Goal: Navigation & Orientation: Find specific page/section

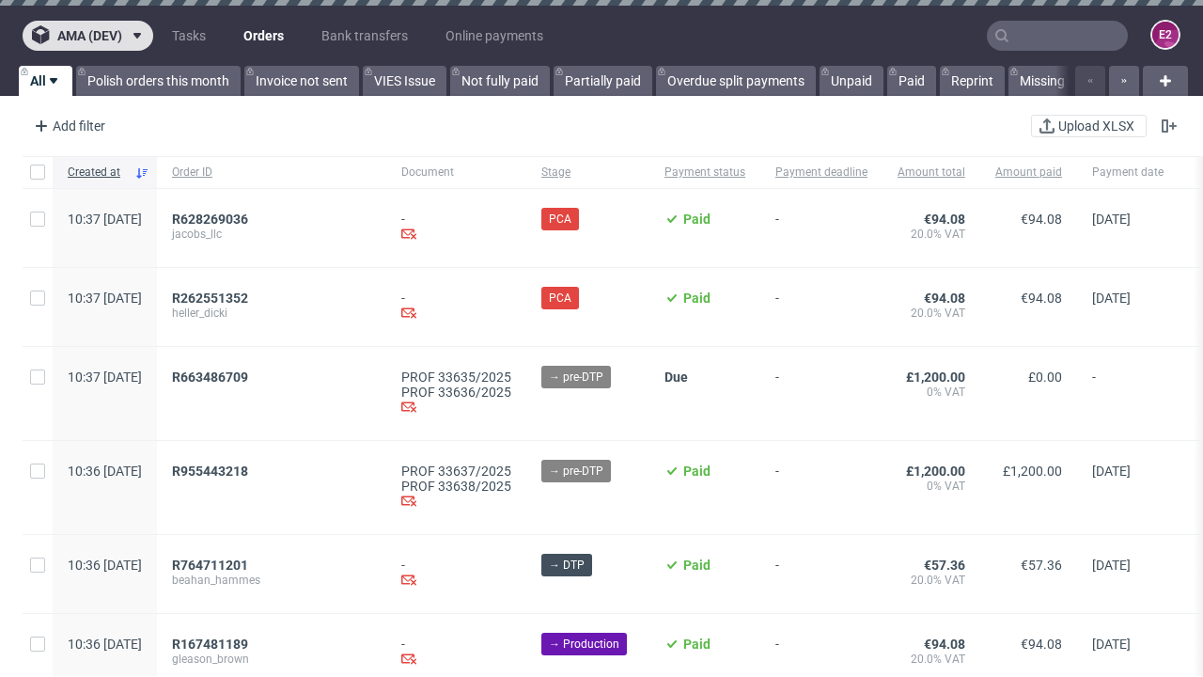
click at [87, 36] on span "ama (dev)" at bounding box center [89, 35] width 65 height 13
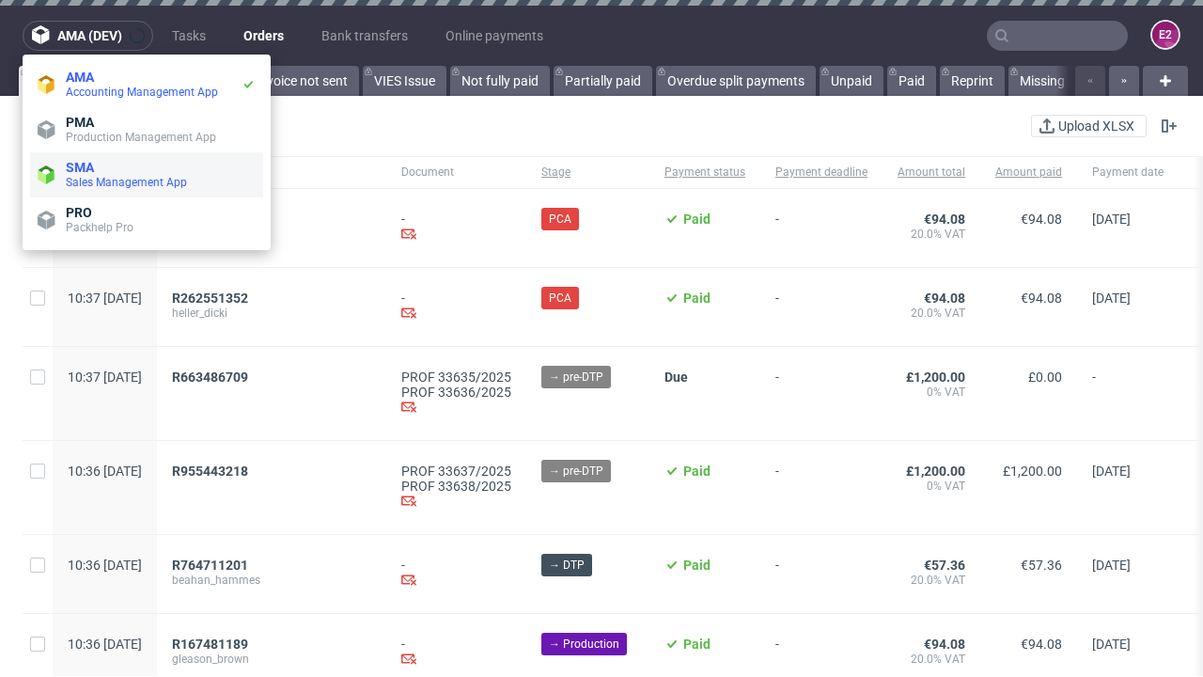
click at [147, 175] on span "Sales Management App" at bounding box center [161, 182] width 190 height 15
